Goal: Transaction & Acquisition: Subscribe to service/newsletter

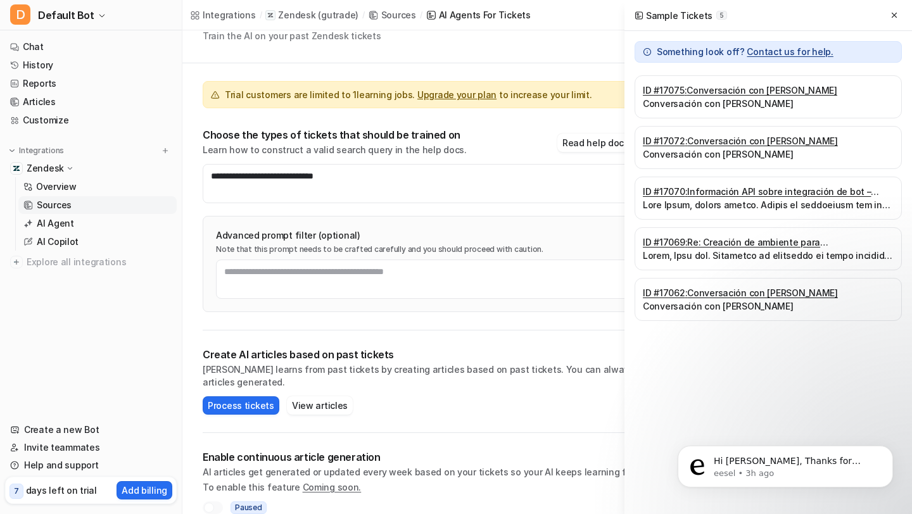
scroll to position [534, 0]
click at [899, 15] on button at bounding box center [894, 15] width 15 height 15
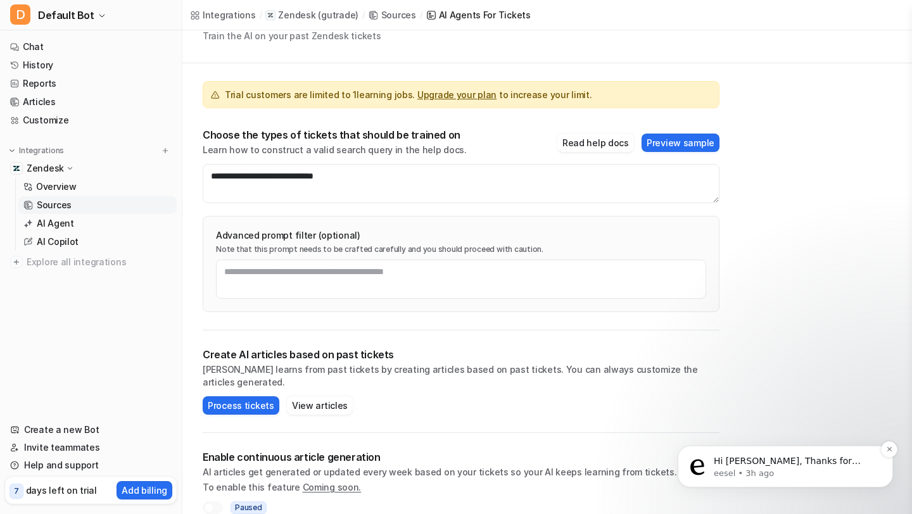
click at [792, 471] on p "eesel • 3h ago" at bounding box center [795, 473] width 163 height 11
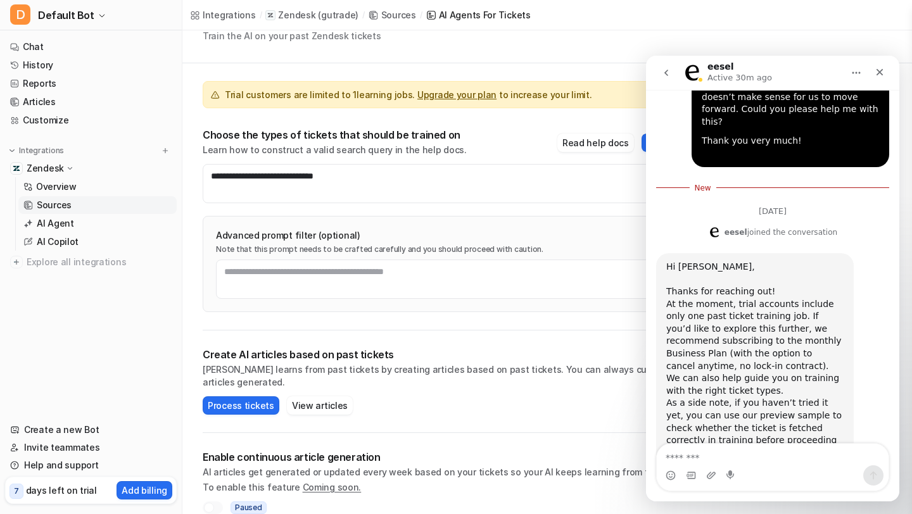
scroll to position [557, 0]
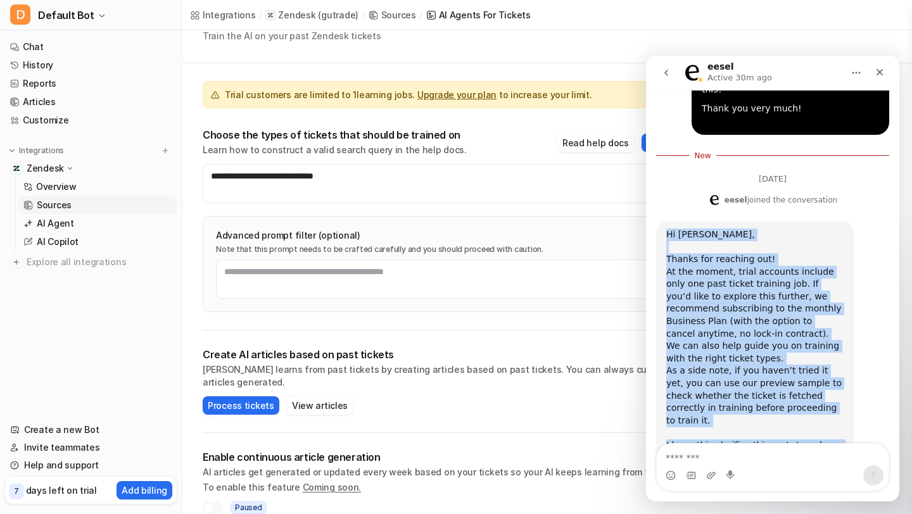
drag, startPoint x: 689, startPoint y: 409, endPoint x: 666, endPoint y: 167, distance: 243.0
click at [666, 229] on div "Hi Marcelo, Thanks for reaching out! At the moment, trial accounts include only…" at bounding box center [754, 365] width 177 height 273
copy div "Hi Marcelo, Thanks for reaching out! At the moment, trial accounts include only…"
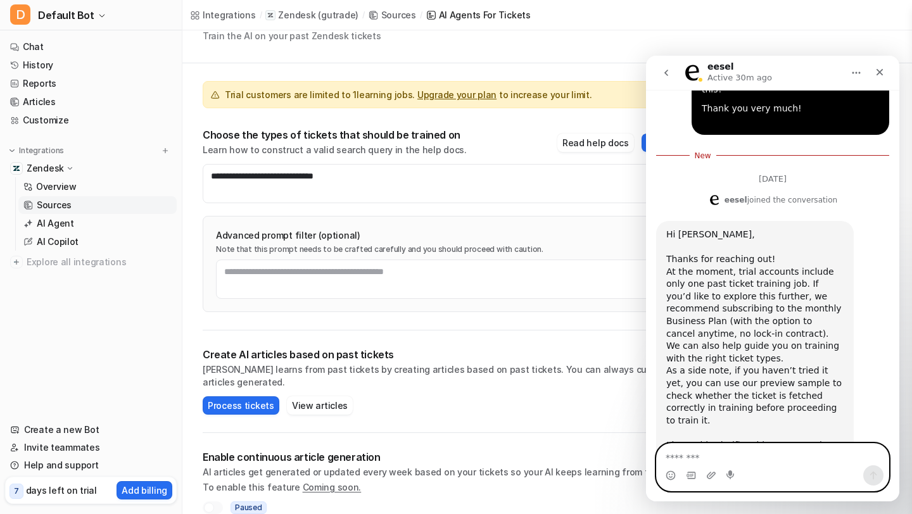
click at [711, 459] on textarea "Message…" at bounding box center [773, 455] width 232 height 22
paste textarea "**********"
type textarea "**********"
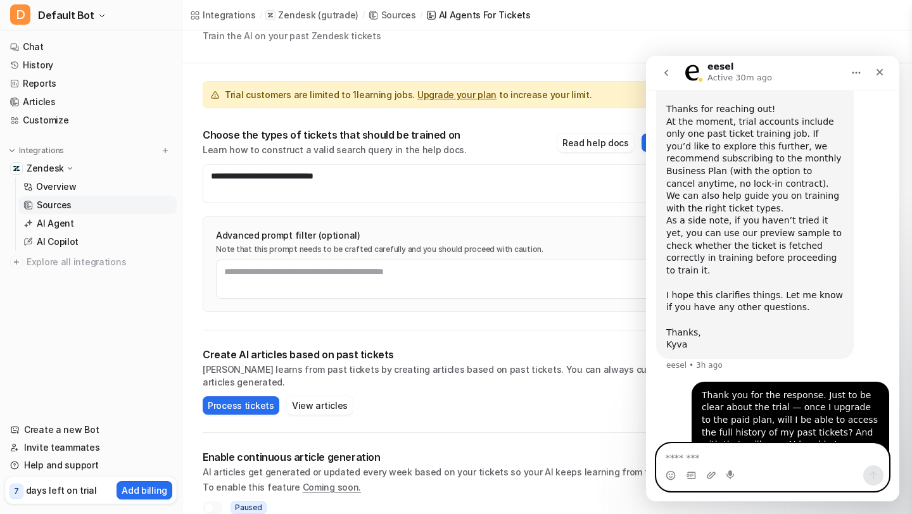
scroll to position [690, 0]
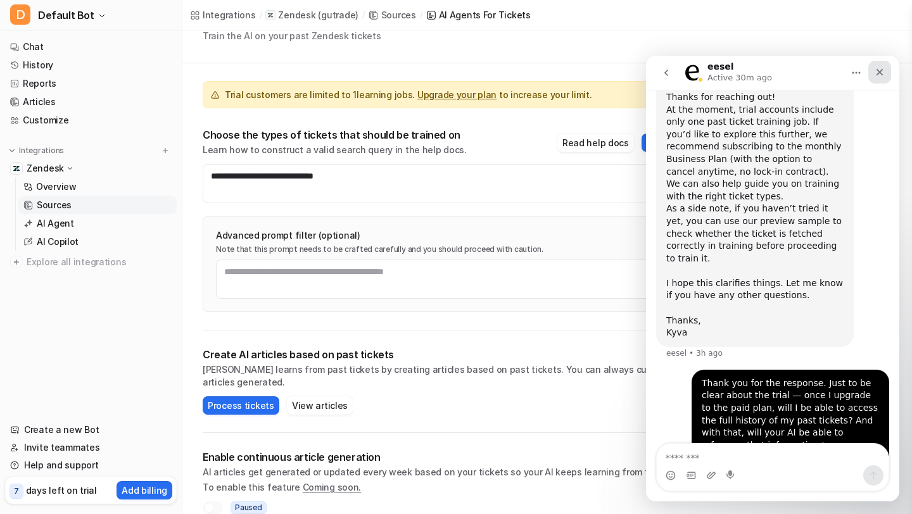
click at [887, 74] on div "Close" at bounding box center [879, 72] width 23 height 23
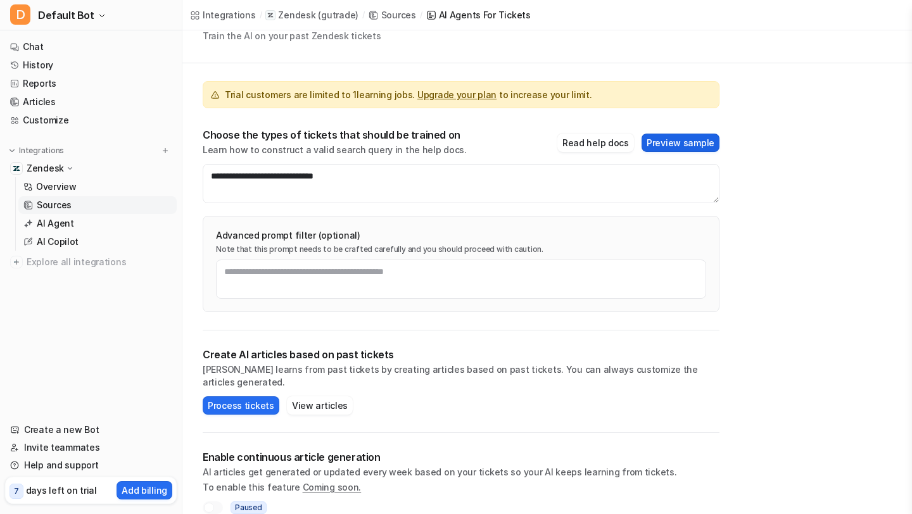
click at [675, 147] on button "Preview sample" at bounding box center [681, 143] width 78 height 18
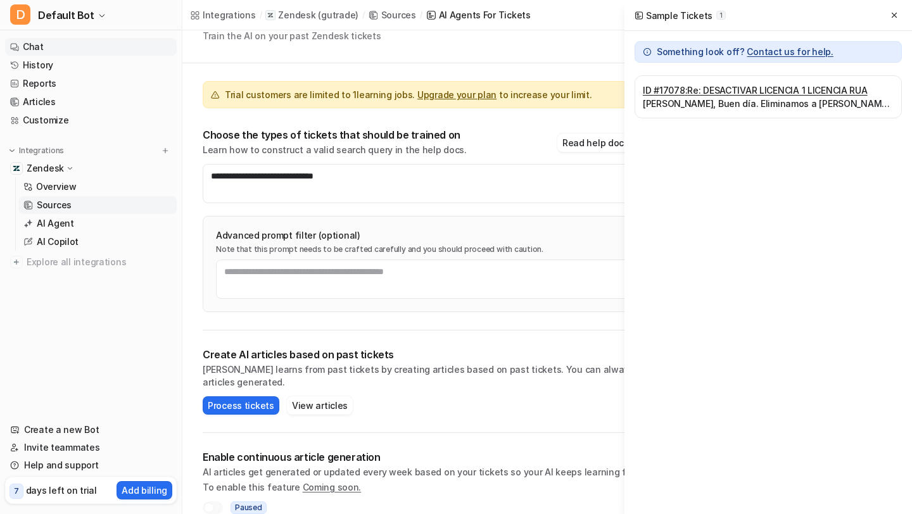
click at [54, 48] on link "Chat" at bounding box center [91, 47] width 172 height 18
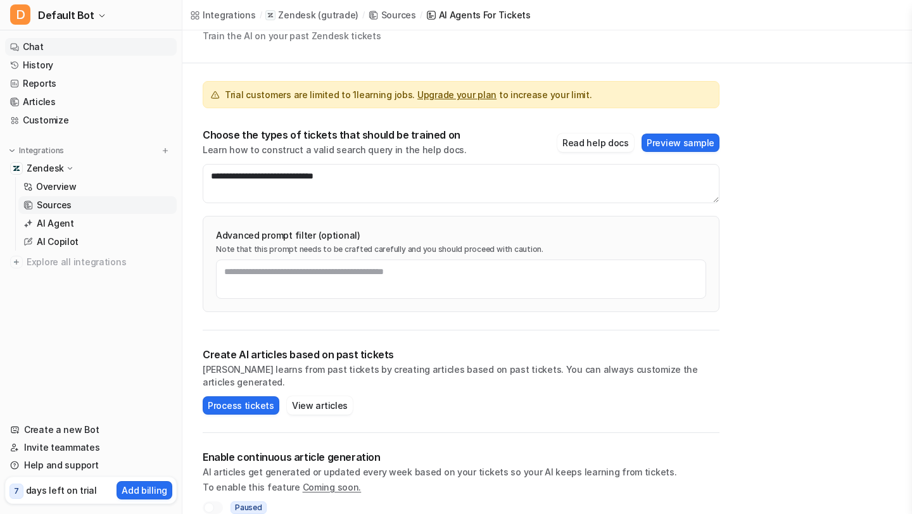
click at [54, 48] on link "Chat" at bounding box center [91, 47] width 172 height 18
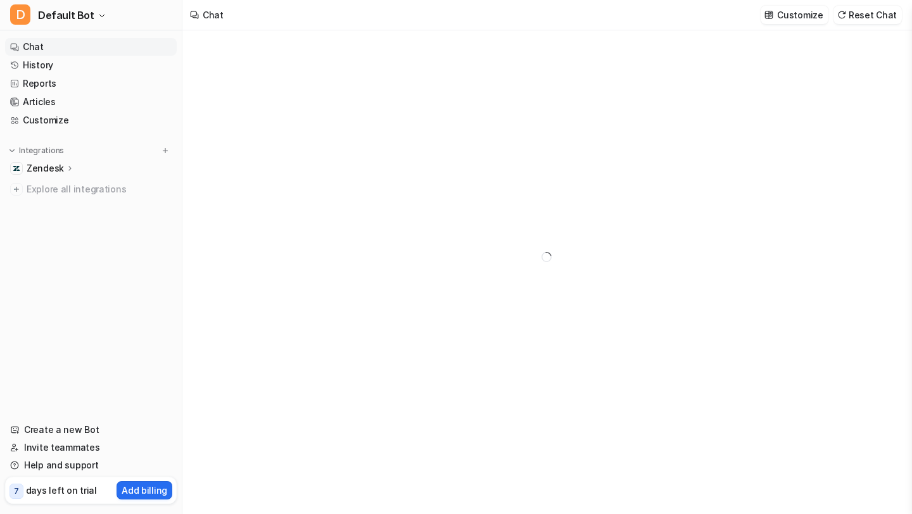
type textarea "**********"
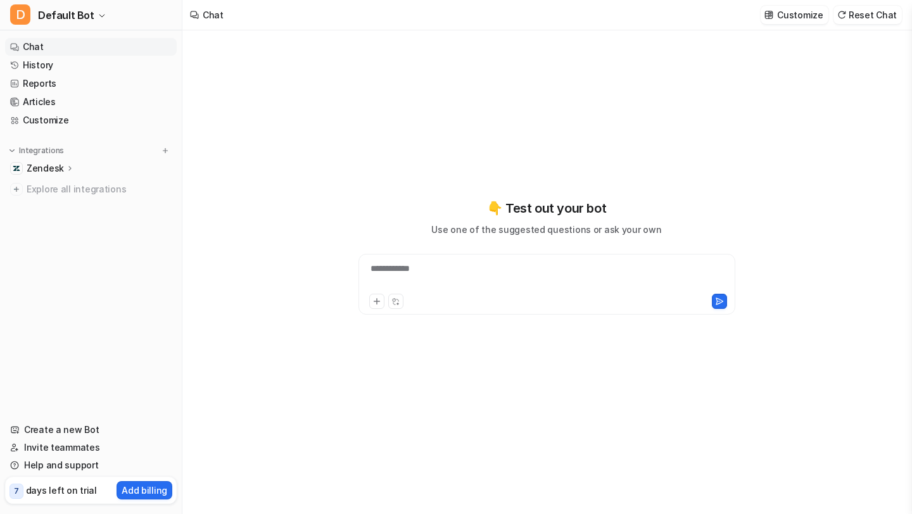
click at [461, 277] on div "**********" at bounding box center [547, 276] width 371 height 29
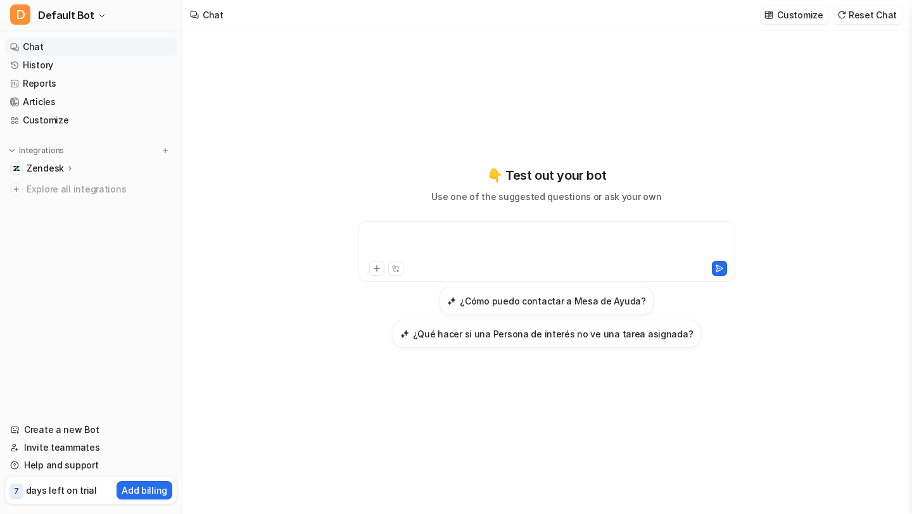
click at [463, 247] on div at bounding box center [547, 243] width 371 height 29
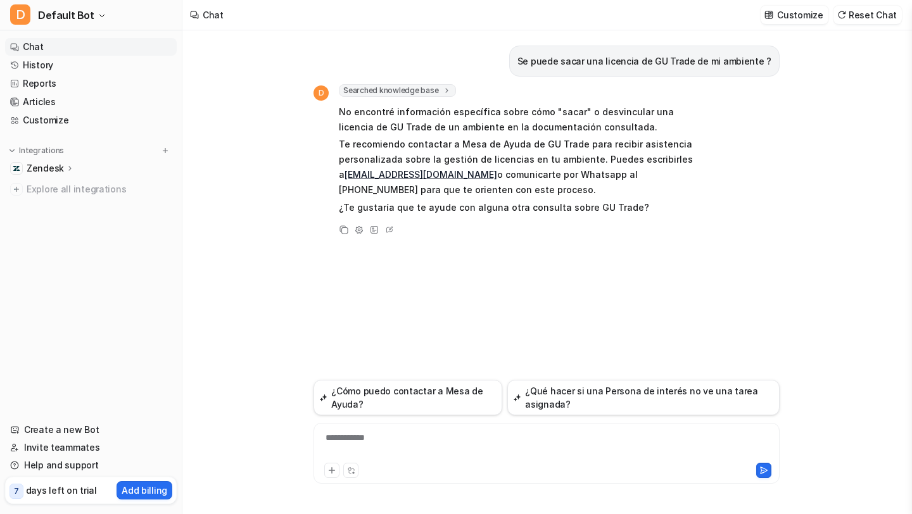
click at [67, 173] on icon at bounding box center [70, 168] width 9 height 10
click at [66, 204] on p "Sources" at bounding box center [54, 205] width 35 height 13
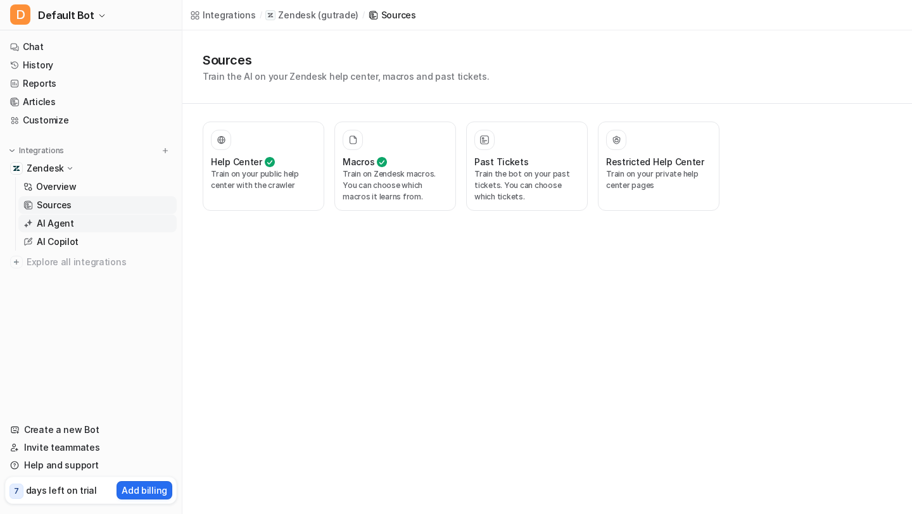
click at [68, 228] on p "AI Agent" at bounding box center [55, 223] width 37 height 13
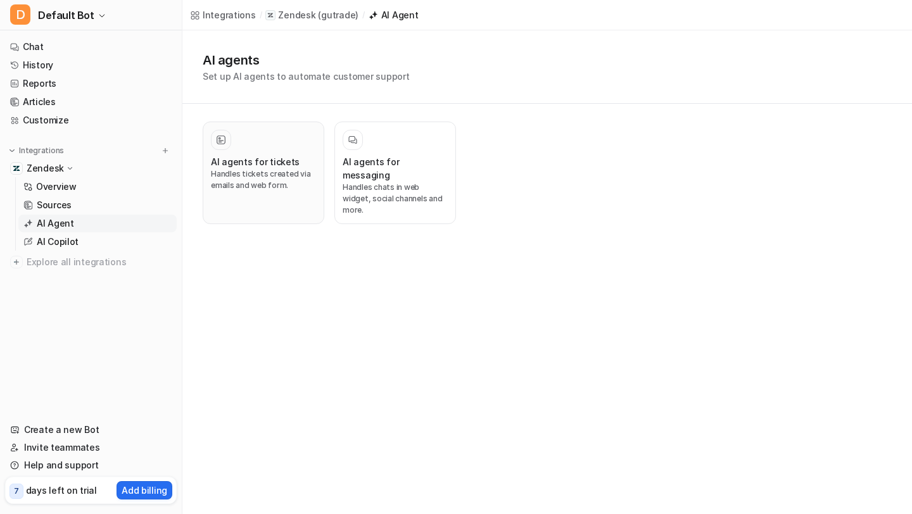
click at [250, 182] on p "Handles tickets created via emails and web form." at bounding box center [263, 179] width 105 height 23
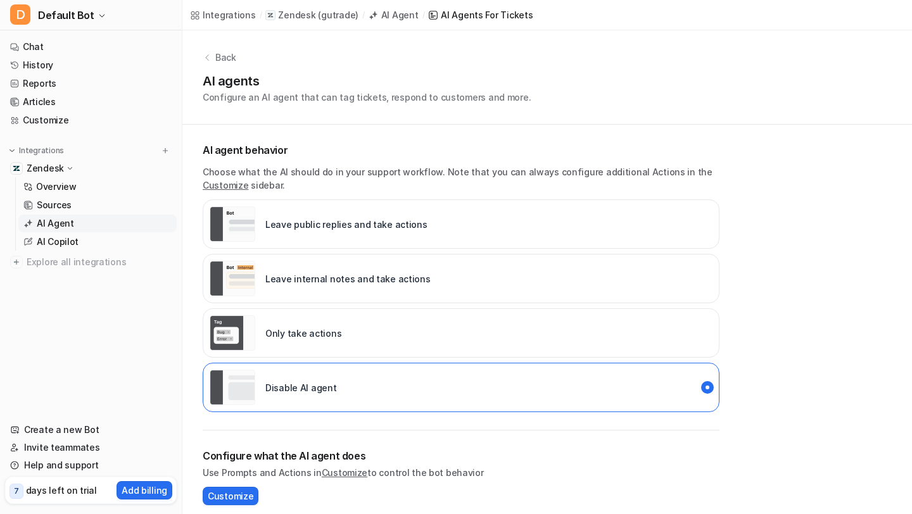
click at [341, 108] on div "Back AI agents Configure an AI agent that can tag tickets, respond to customers…" at bounding box center [547, 77] width 730 height 94
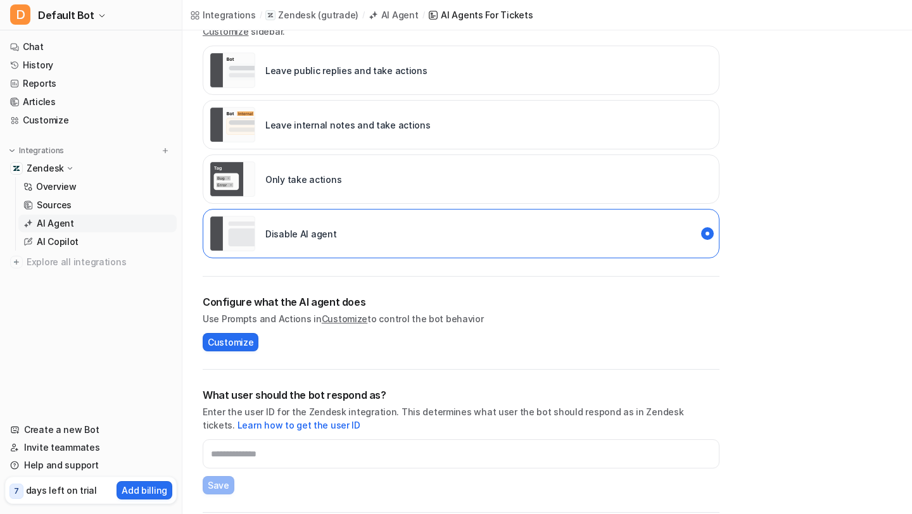
scroll to position [152, 0]
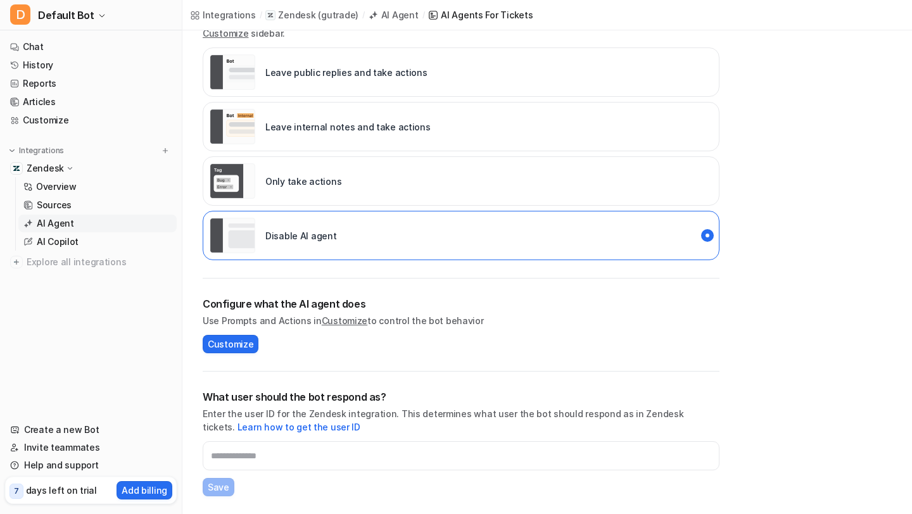
click at [326, 128] on p "Leave internal notes and take actions" at bounding box center [347, 126] width 165 height 13
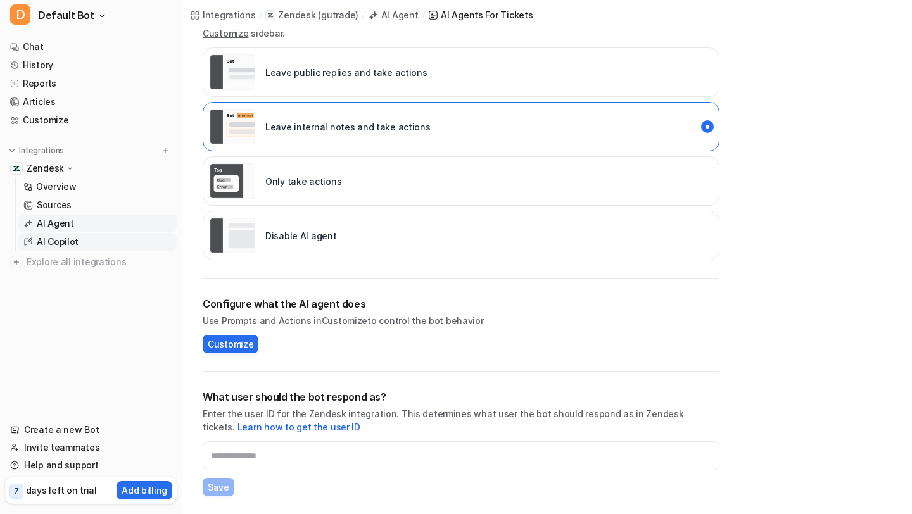
click at [59, 237] on p "AI Copilot" at bounding box center [58, 242] width 42 height 13
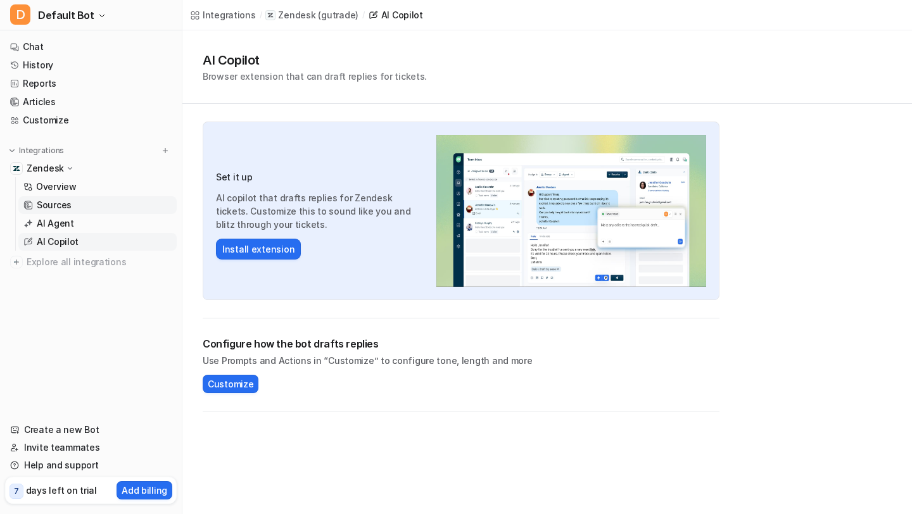
click at [66, 206] on p "Sources" at bounding box center [54, 205] width 35 height 13
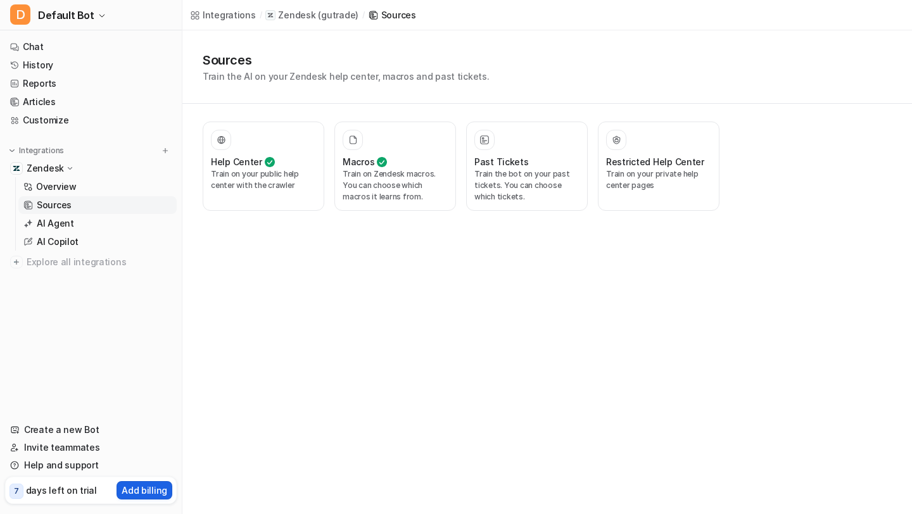
click at [155, 489] on p "Add billing" at bounding box center [145, 490] width 46 height 13
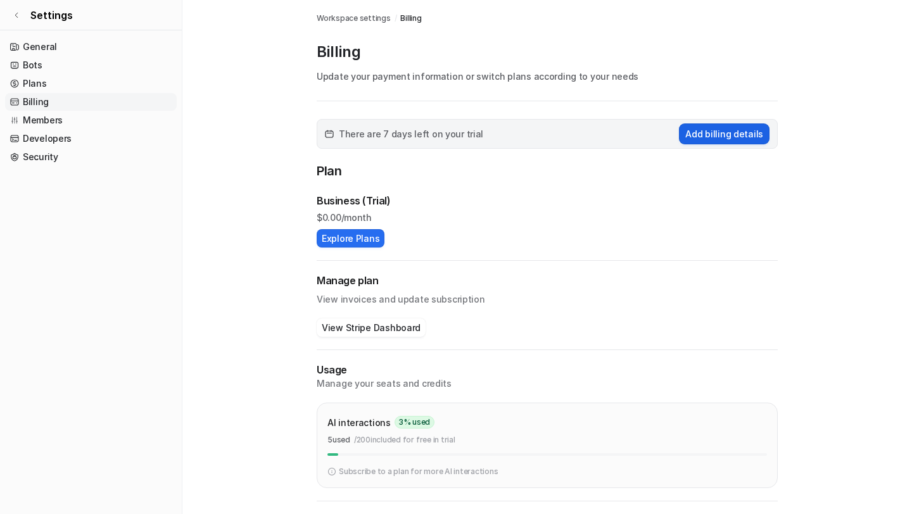
click at [713, 135] on button "Add billing details" at bounding box center [724, 134] width 91 height 21
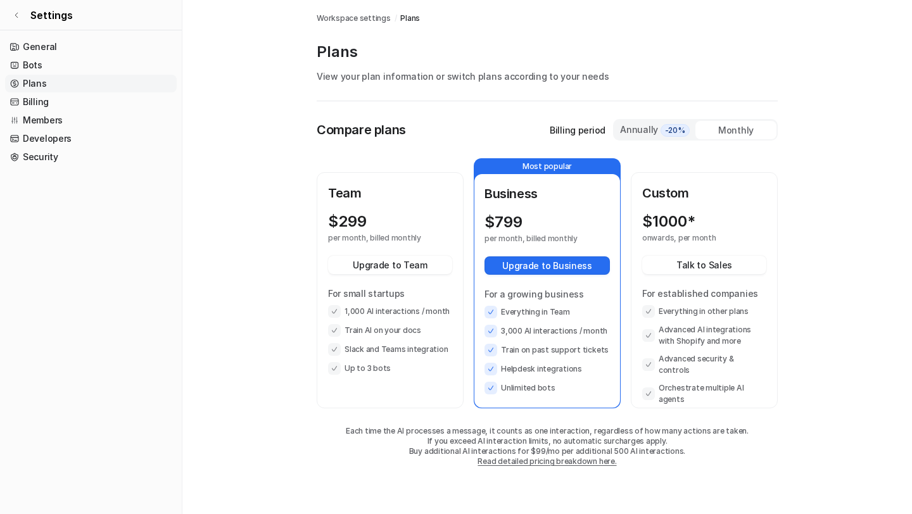
click at [397, 250] on div "$ 299 per month, billed monthly Upgrade to Team For small startups 1,000 AI int…" at bounding box center [390, 294] width 124 height 162
click at [646, 132] on div "Annually -20%" at bounding box center [654, 130] width 71 height 14
click at [727, 134] on div "Monthly" at bounding box center [735, 130] width 81 height 18
click at [392, 267] on button "Upgrade to Team" at bounding box center [390, 265] width 124 height 18
click at [585, 125] on p "Billing period" at bounding box center [578, 130] width 56 height 13
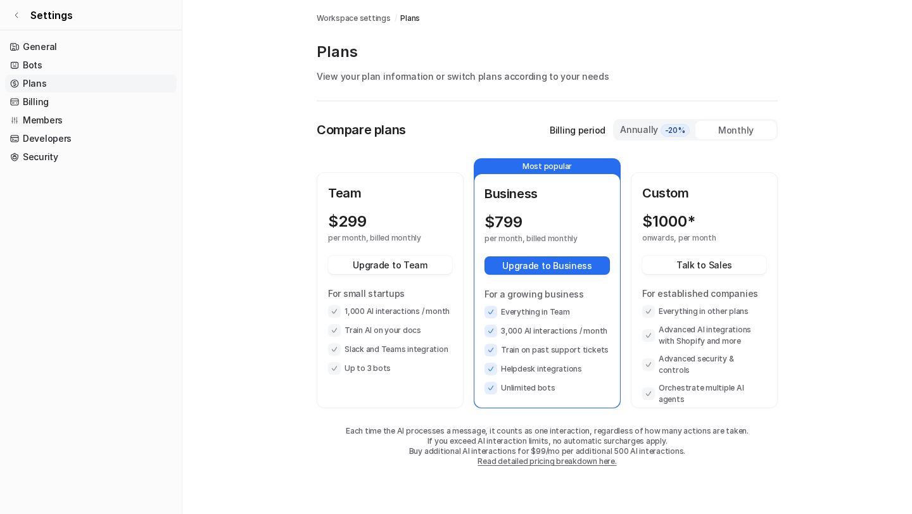
click at [727, 131] on div "Monthly" at bounding box center [735, 130] width 81 height 18
click at [654, 126] on div "Annually -20%" at bounding box center [654, 130] width 71 height 14
click at [722, 136] on div "Monthly" at bounding box center [735, 130] width 81 height 18
click at [19, 16] on icon at bounding box center [17, 15] width 8 height 8
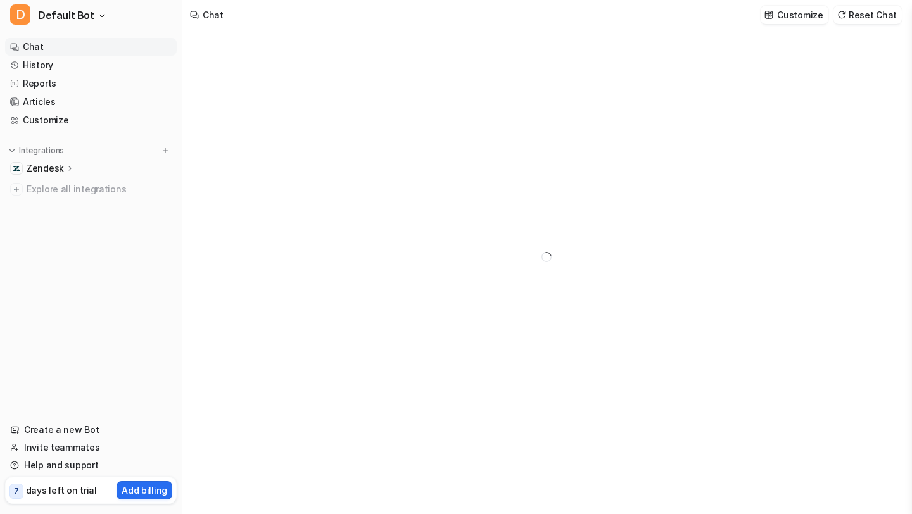
type textarea "**********"
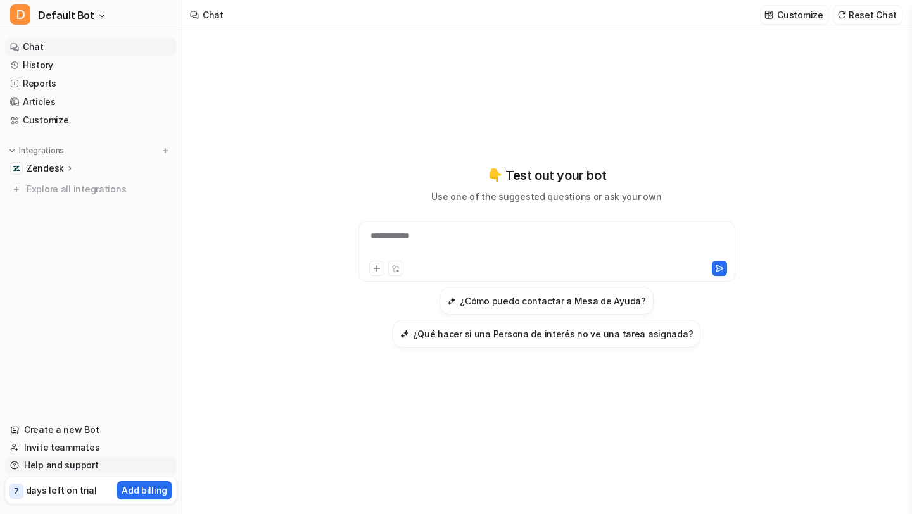
click at [75, 460] on link "Help and support" at bounding box center [91, 466] width 172 height 18
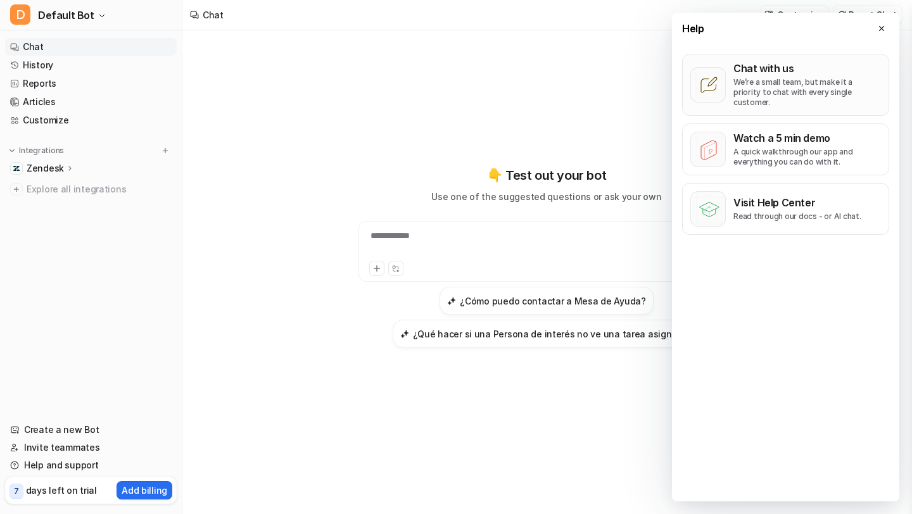
click at [731, 87] on button "Chat with us We’re a small team, but make it a priority to chat with every sing…" at bounding box center [785, 85] width 207 height 62
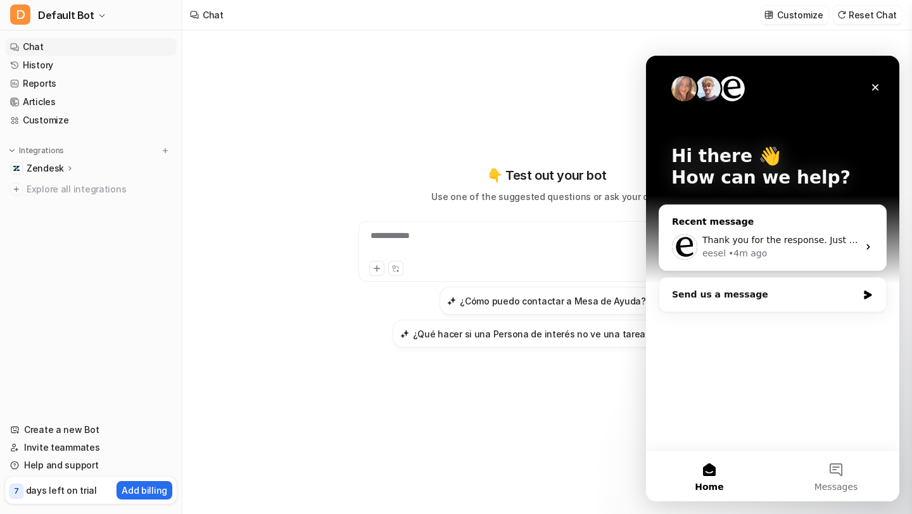
click at [718, 251] on div "eesel" at bounding box center [713, 253] width 23 height 13
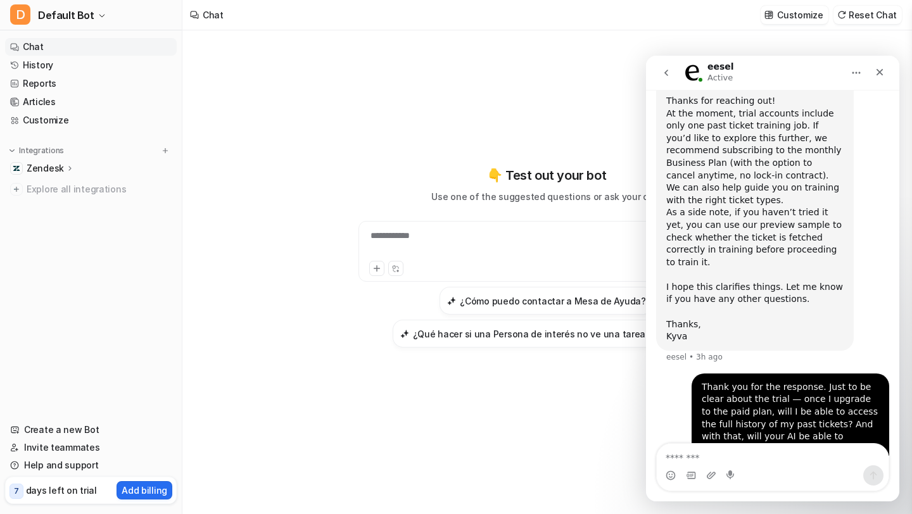
scroll to position [690, 0]
click at [129, 491] on p "Add billing" at bounding box center [145, 490] width 46 height 13
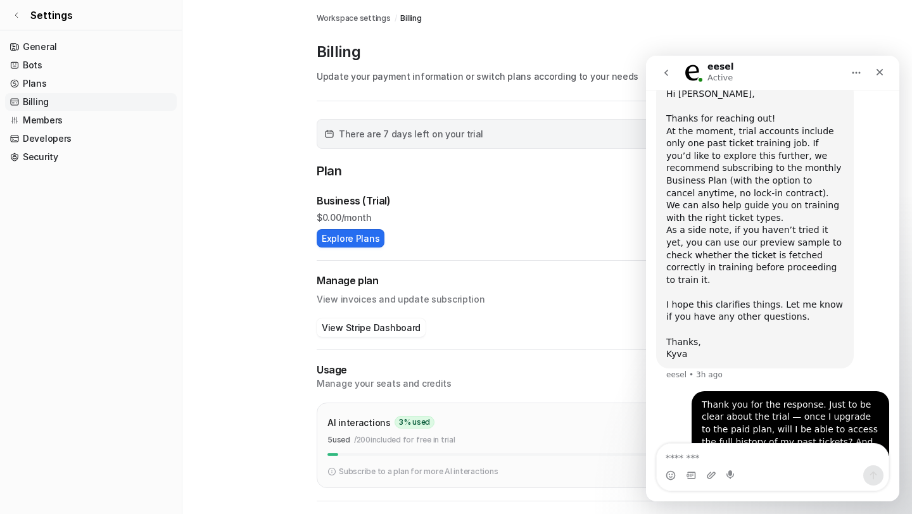
scroll to position [690, 0]
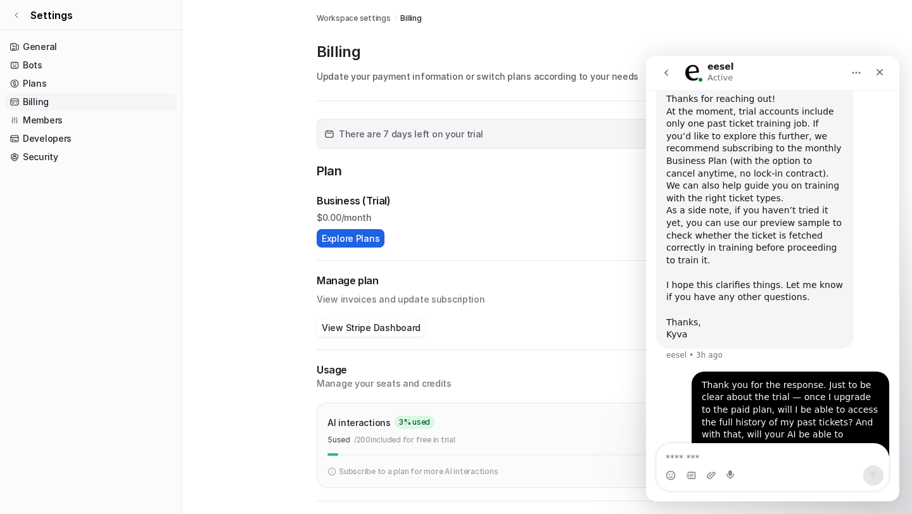
click at [355, 233] on button "Explore Plans" at bounding box center [351, 238] width 68 height 18
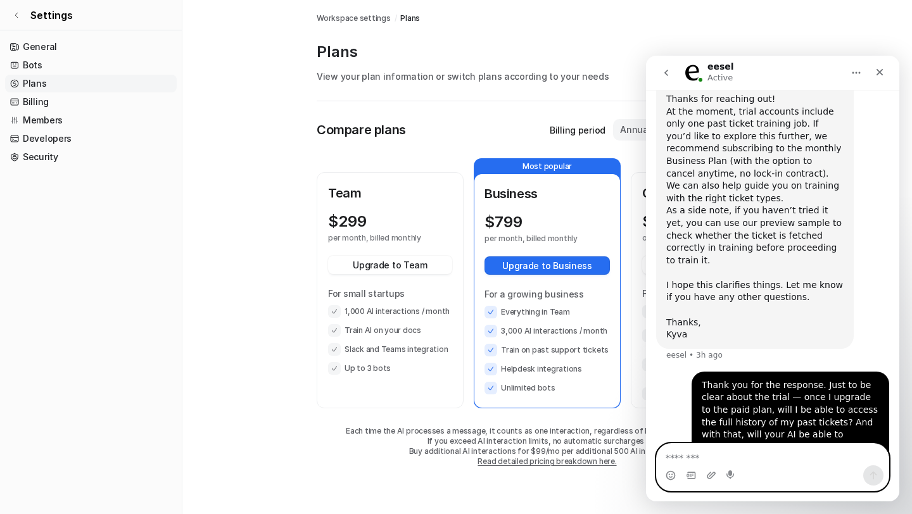
click at [699, 459] on textarea "Message…" at bounding box center [773, 455] width 232 height 22
paste textarea "**********"
type textarea "**********"
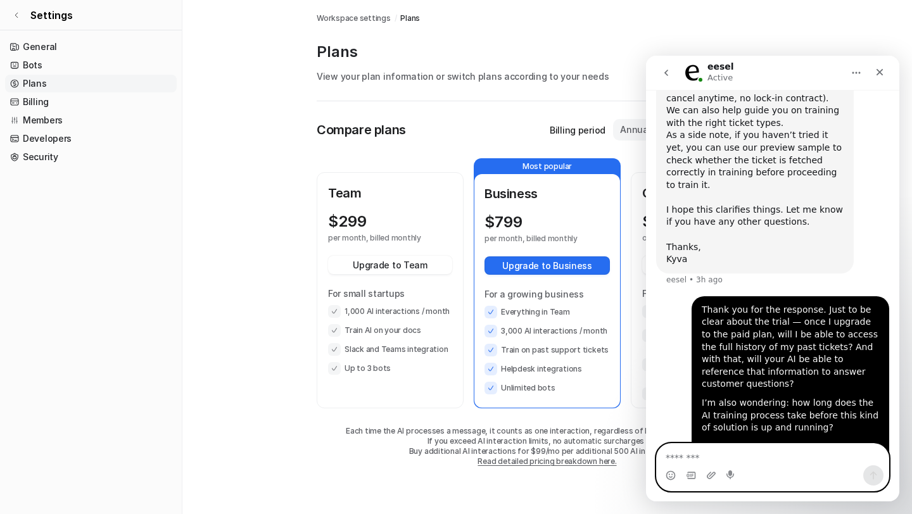
scroll to position [806, 0]
